Goal: Information Seeking & Learning: Learn about a topic

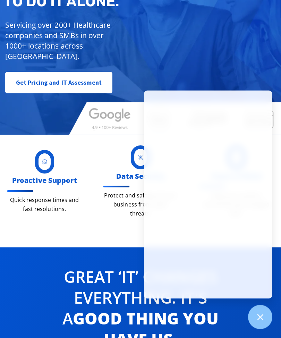
scroll to position [187, 0]
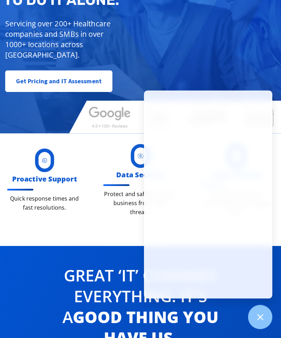
click at [236, 100] on div "Managed IT, done better. You don’t have to do IT alone. Servicing over 200+ Hea…" at bounding box center [140, 15] width 281 height 236
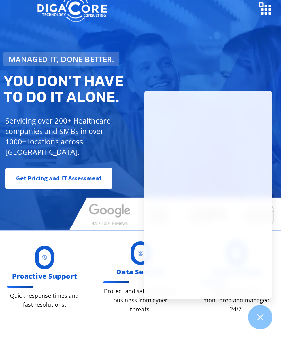
scroll to position [82, 0]
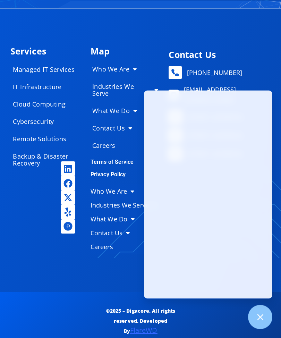
scroll to position [3556, 0]
click at [105, 153] on link "Careers" at bounding box center [125, 146] width 80 height 14
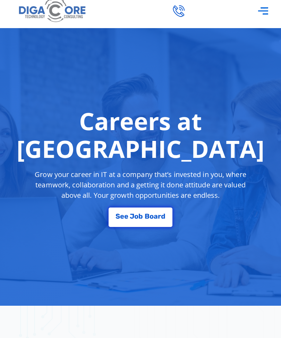
scroll to position [26, 0]
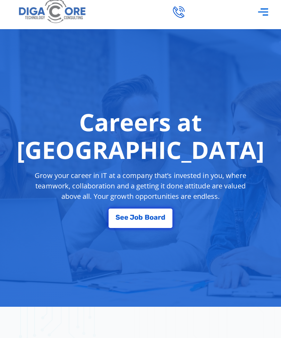
click at [149, 216] on span "B" at bounding box center [147, 217] width 5 height 7
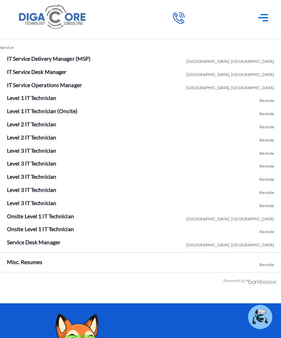
scroll to position [1391, 0]
click at [25, 101] on link "Level 1 IT Technician" at bounding box center [31, 97] width 49 height 7
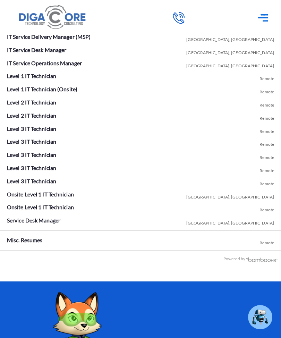
scroll to position [1414, 0]
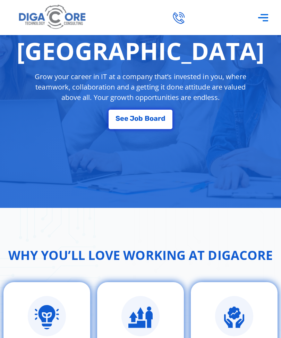
scroll to position [155, 0]
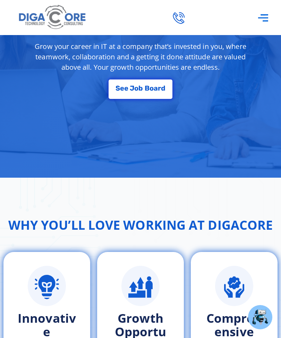
click at [143, 89] on span "b" at bounding box center [140, 88] width 5 height 7
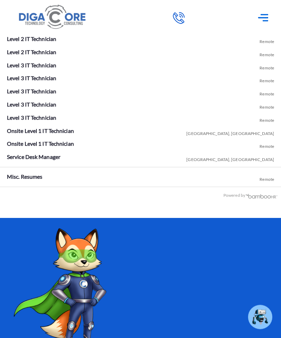
scroll to position [1476, 0]
click at [18, 179] on link "Misc. Resumes" at bounding box center [24, 176] width 35 height 7
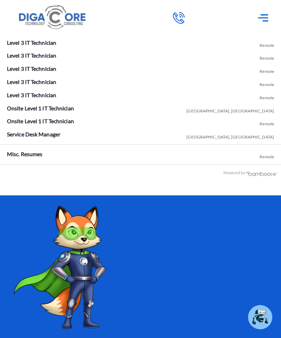
scroll to position [1499, 0]
